Goal: Use online tool/utility: Use online tool/utility

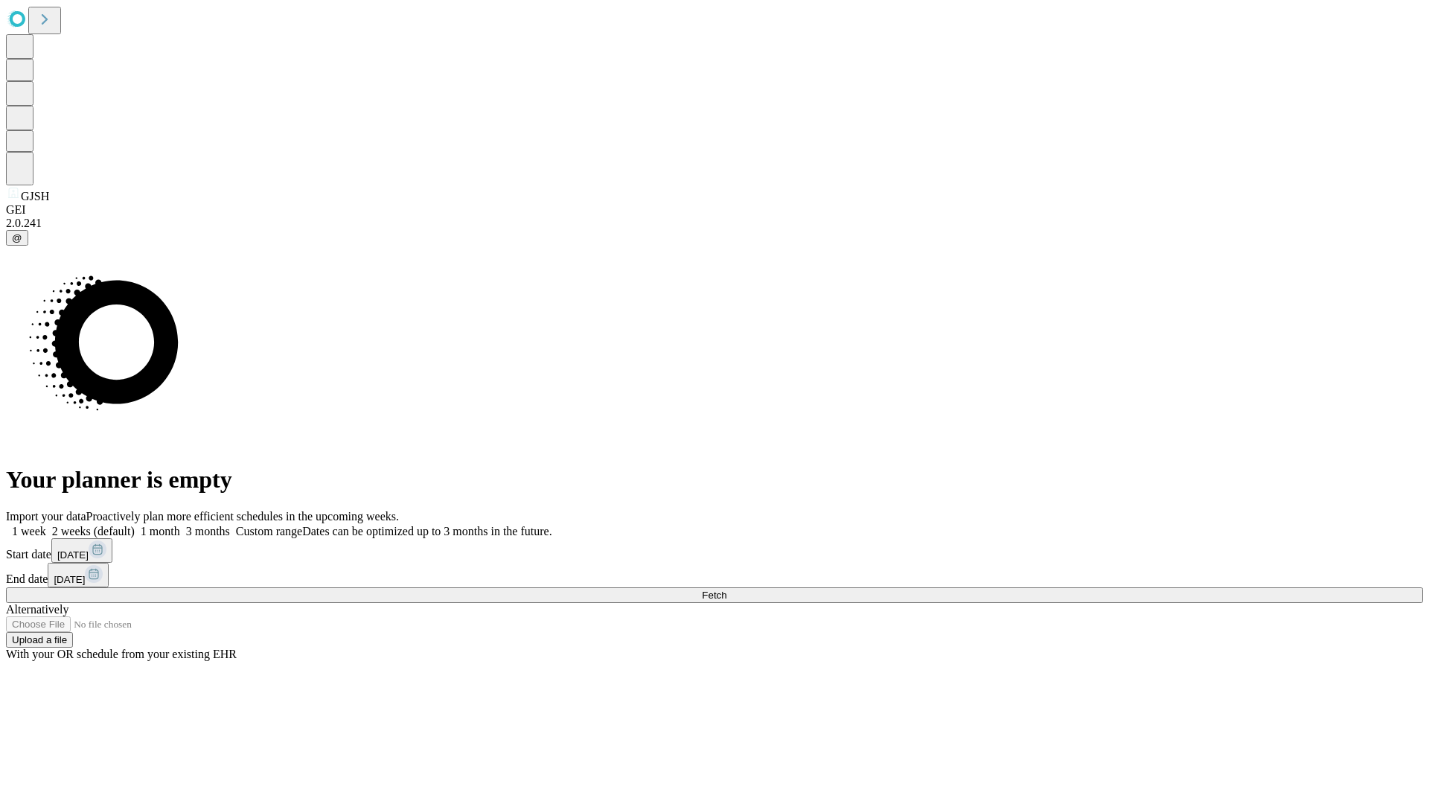
click at [726, 589] on span "Fetch" at bounding box center [714, 594] width 25 height 11
